Goal: Information Seeking & Learning: Check status

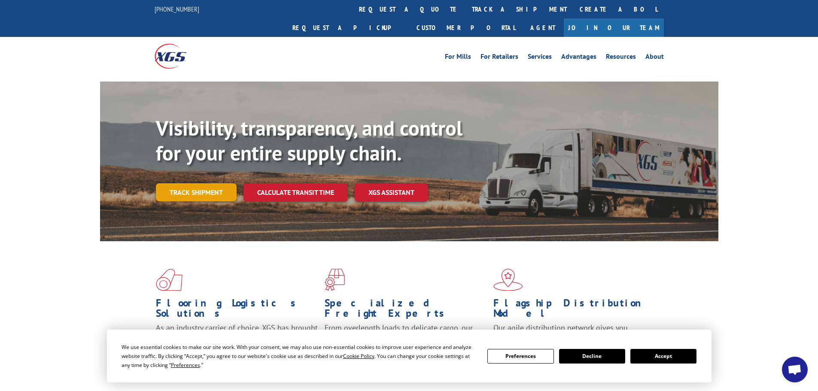
click at [216, 183] on link "Track shipment" at bounding box center [196, 192] width 81 height 18
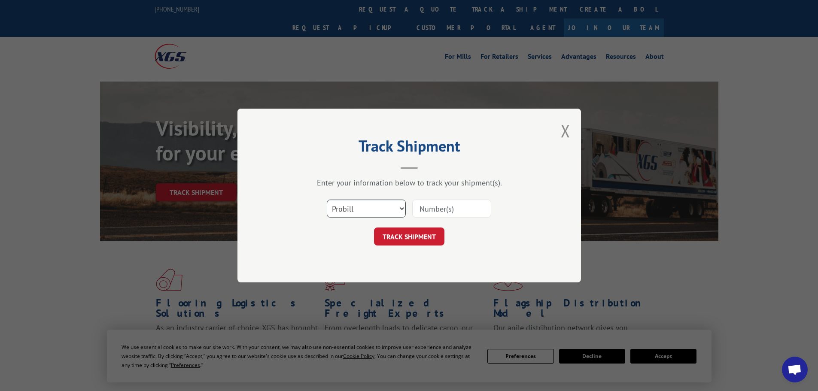
click at [354, 202] on select "Select category... Probill BOL PO" at bounding box center [366, 209] width 79 height 18
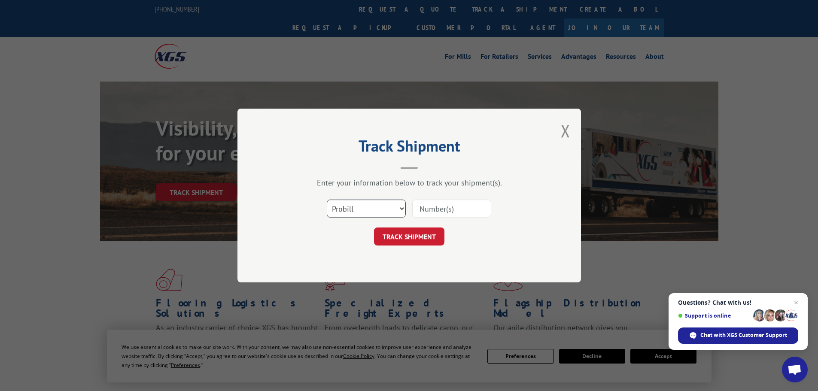
select select "bol"
click at [327, 200] on select "Select category... Probill BOL PO" at bounding box center [366, 209] width 79 height 18
click at [421, 217] on input at bounding box center [451, 209] width 79 height 18
paste input "7064872"
type input "7064872"
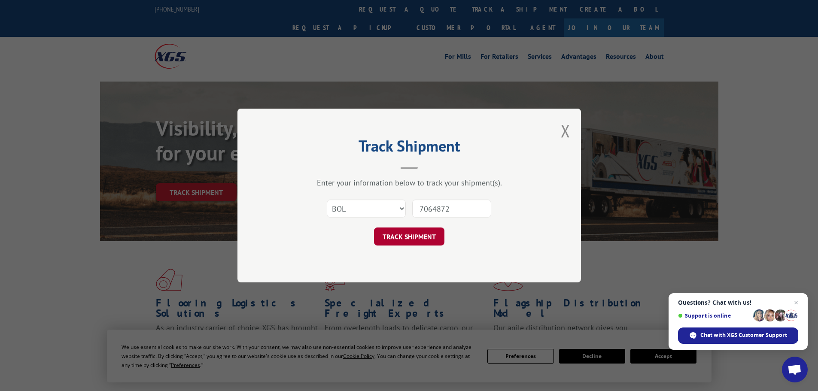
click at [411, 240] on button "TRACK SHIPMENT" at bounding box center [409, 236] width 70 height 18
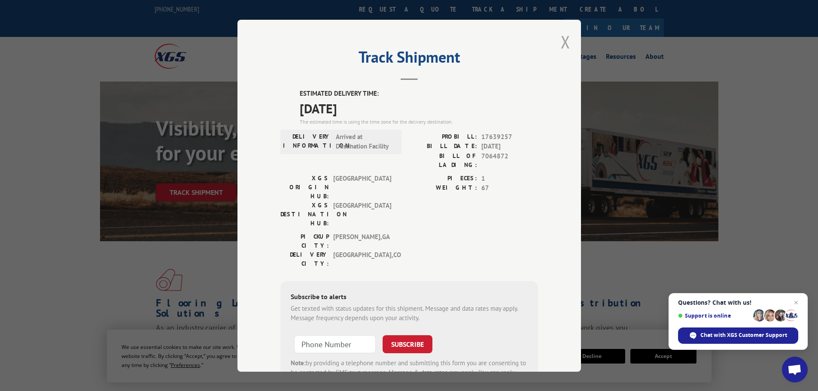
click at [561, 44] on button "Close modal" at bounding box center [564, 41] width 9 height 23
